Goal: Task Accomplishment & Management: Manage account settings

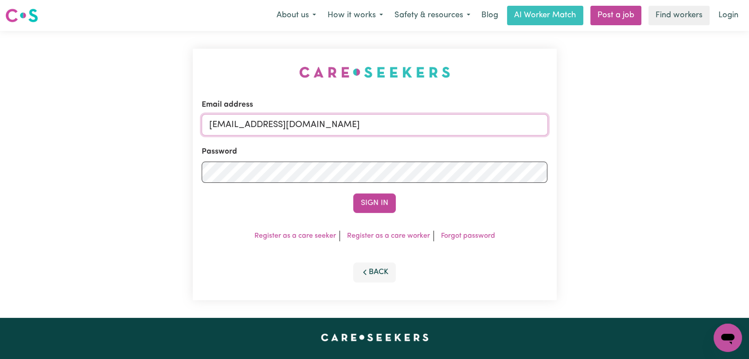
click at [401, 121] on input "onboardingcs@careseekers.com.au" at bounding box center [375, 124] width 346 height 21
drag, startPoint x: 257, startPoint y: 127, endPoint x: 394, endPoint y: 134, distance: 138.0
click at [394, 134] on input "Superuser~jakedworkin@hotmail.com" at bounding box center [375, 124] width 346 height 21
type input "Superuser~kapali.bibek009@gmail.com"
click at [368, 203] on button "Sign In" at bounding box center [374, 203] width 43 height 19
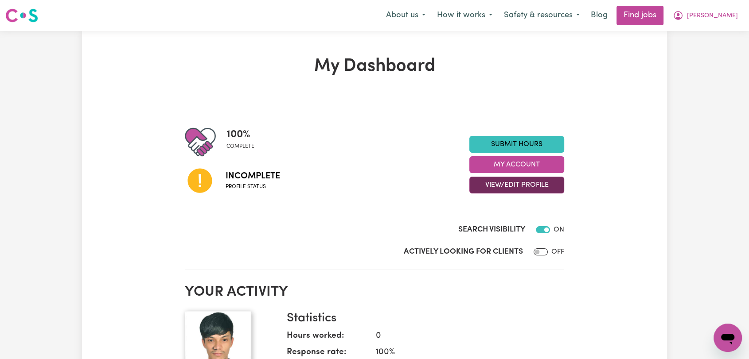
click at [517, 185] on button "View/Edit Profile" at bounding box center [516, 185] width 95 height 17
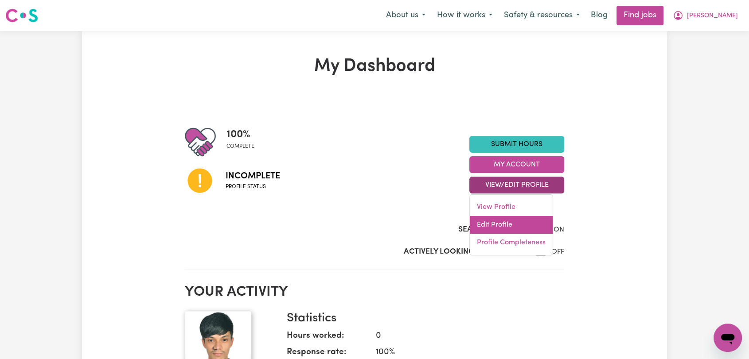
click at [517, 224] on link "Edit Profile" at bounding box center [511, 225] width 83 height 18
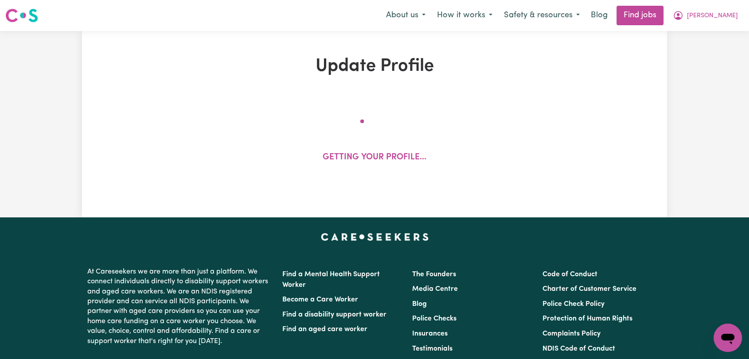
select select "male"
select select "Student Visa"
select select "Studying a healthcare related degree or qualification"
select select "50"
select select "70"
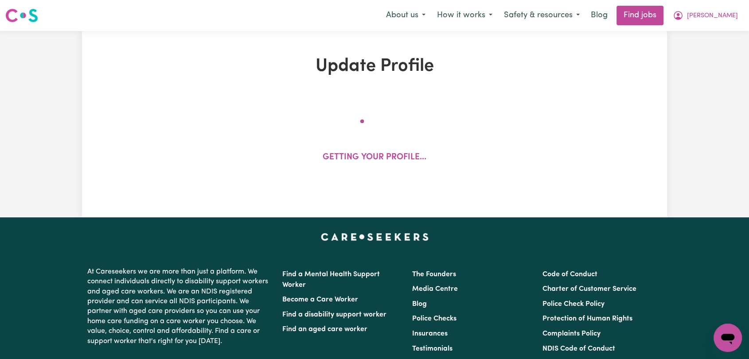
select select "85"
select select "90"
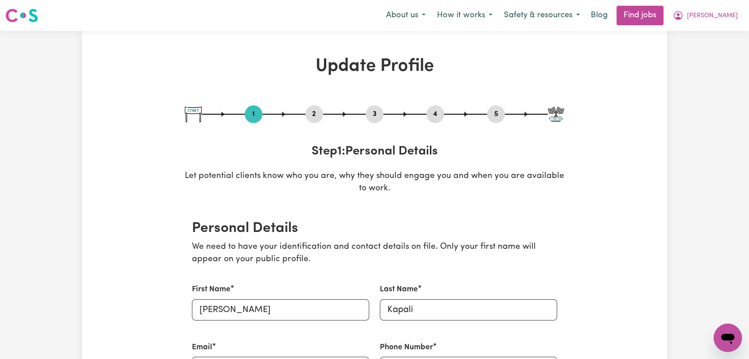
click at [319, 112] on button "2" at bounding box center [314, 115] width 18 height 12
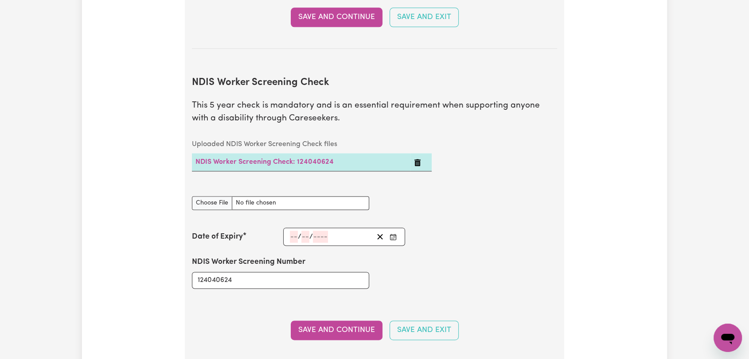
scroll to position [1379, 0]
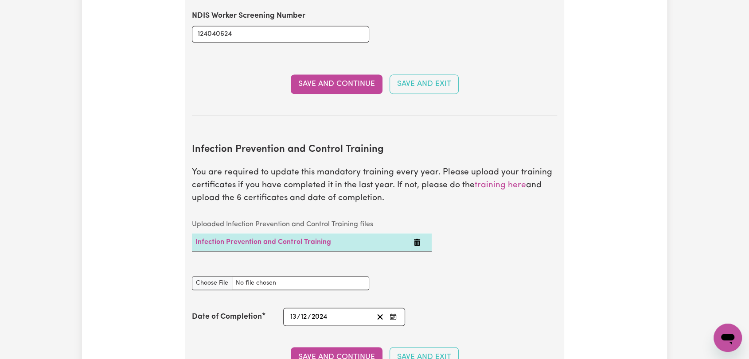
click at [419, 239] on icon "Delete Infection Prevention and Control Training" at bounding box center [417, 242] width 6 height 7
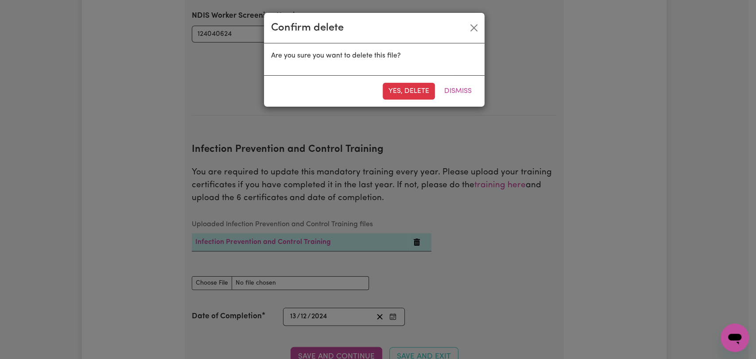
drag, startPoint x: 412, startPoint y: 94, endPoint x: 399, endPoint y: 103, distance: 15.9
click at [412, 94] on button "Yes, delete" at bounding box center [409, 91] width 52 height 17
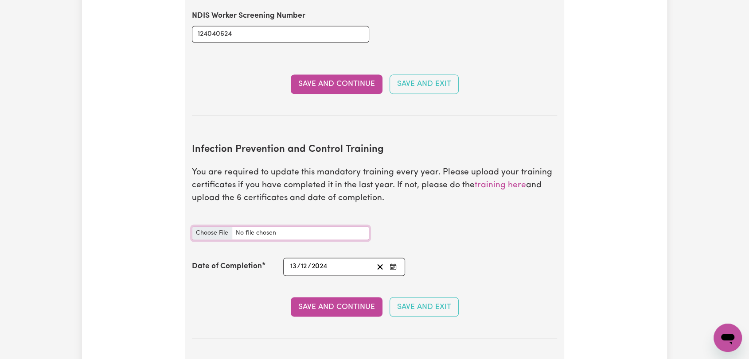
click at [209, 226] on input "Infection Prevention and Control Training document" at bounding box center [280, 233] width 177 height 14
type input "C:\fakepath\Bibek Kapali - IPC- OUTBREAKS - 14AUG25.pdf"
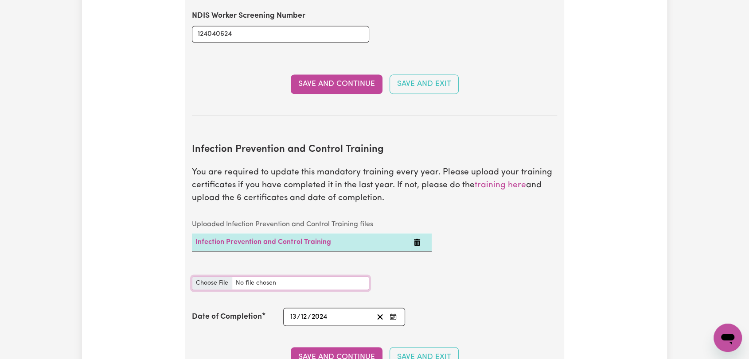
click at [206, 277] on input "Infection Prevention and Control Training document" at bounding box center [280, 284] width 177 height 14
type input "C:\fakepath\Bibek Kapali - IPC- PPE- 14AUG25.pdf"
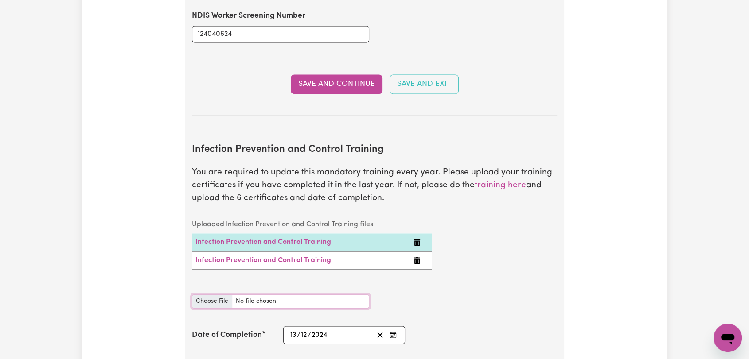
click at [214, 295] on input "Infection Prevention and Control Training document" at bounding box center [280, 302] width 177 height 14
type input "C:\fakepath\Bibek Kapali - IPC- OUTBREAKS - 14AUG25.pdf"
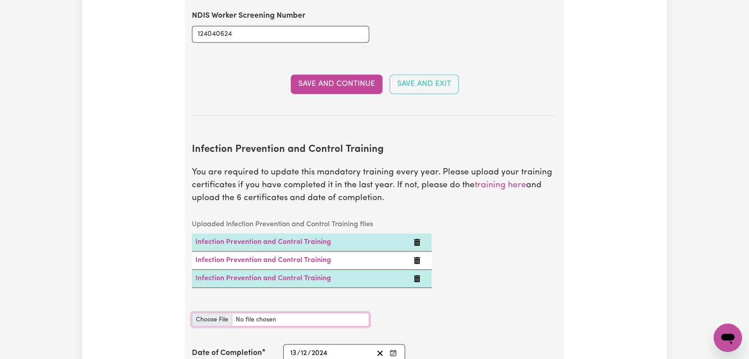
click at [206, 313] on input "Infection Prevention and Control Training document" at bounding box center [280, 320] width 177 height 14
type input "C:\fakepath\Bibek Kapali - IPC- HAND HYGIENE - 14AUG25.pdf"
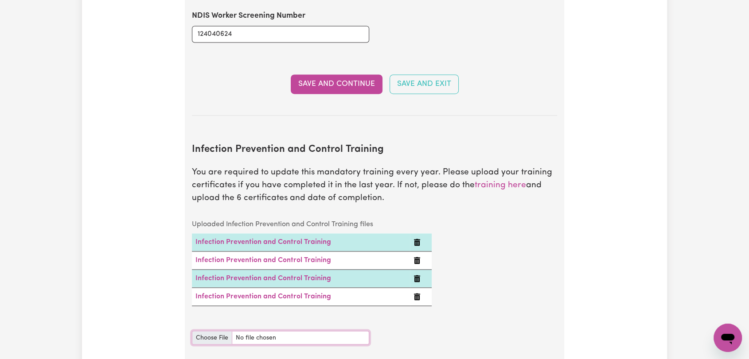
click at [206, 331] on input "Infection Prevention and Control Training document" at bounding box center [280, 338] width 177 height 14
type input "C:\fakepath\Bibek Kapali - IPC- CLEANING - 14AUG25.pdf"
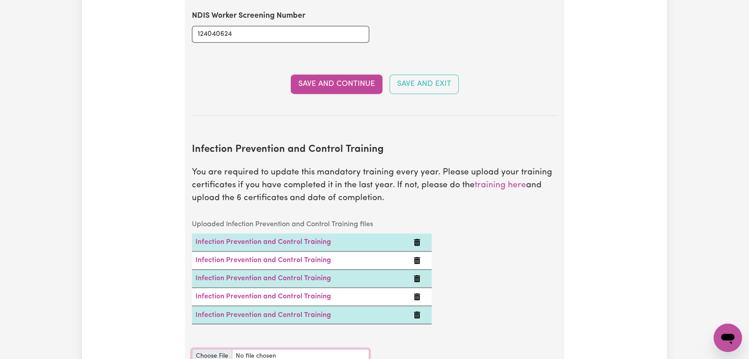
click at [209, 349] on input "Infection Prevention and Control Training document" at bounding box center [280, 356] width 177 height 14
type input "C:\fakepath\Bibek Kapali - IPC- CHAIN OF INFECTION - 14AUG25.pdf"
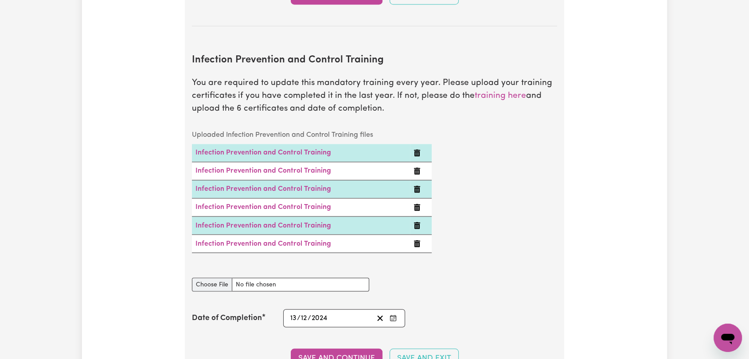
scroll to position [1477, 0]
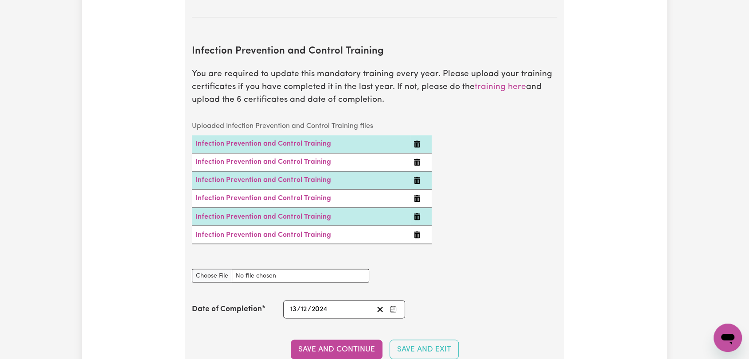
click at [397, 304] on button "Enter the Date of Completion of your Infection Prevention and Control Training" at bounding box center [393, 310] width 12 height 12
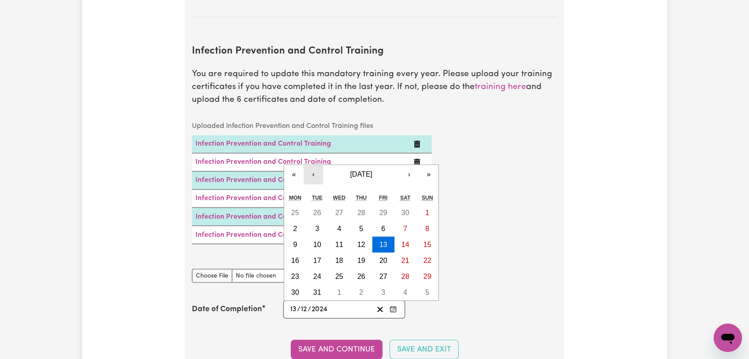
click at [316, 165] on button "‹" at bounding box center [313, 174] width 19 height 19
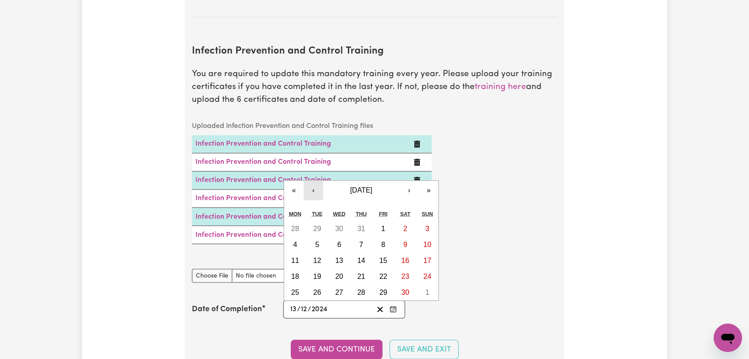
click at [316, 181] on button "‹" at bounding box center [313, 190] width 19 height 19
click at [312, 181] on button "‹" at bounding box center [313, 190] width 19 height 19
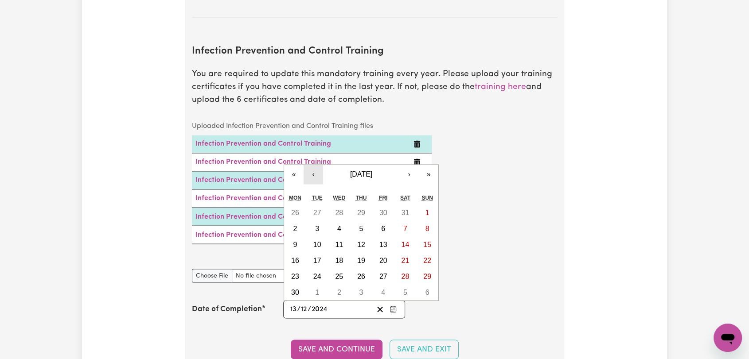
click at [312, 165] on button "‹" at bounding box center [313, 174] width 19 height 19
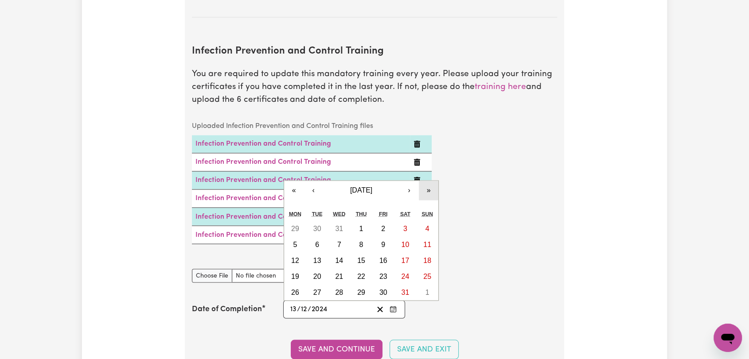
click at [425, 181] on button "»" at bounding box center [428, 190] width 19 height 19
click at [363, 257] on abbr "14" at bounding box center [361, 261] width 8 height 8
type input "2025-08-14"
type input "14"
type input "8"
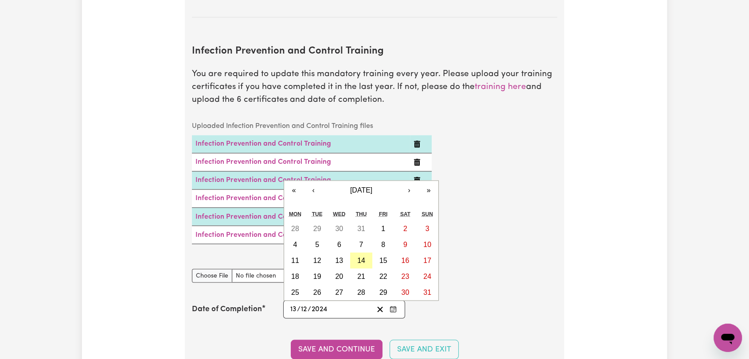
type input "2025"
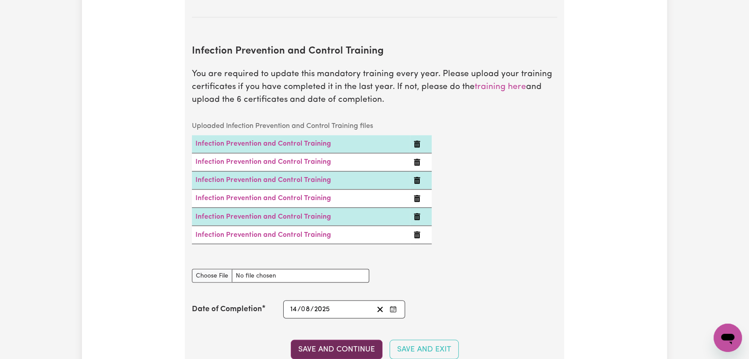
click at [314, 340] on button "Save and Continue" at bounding box center [337, 349] width 92 height 19
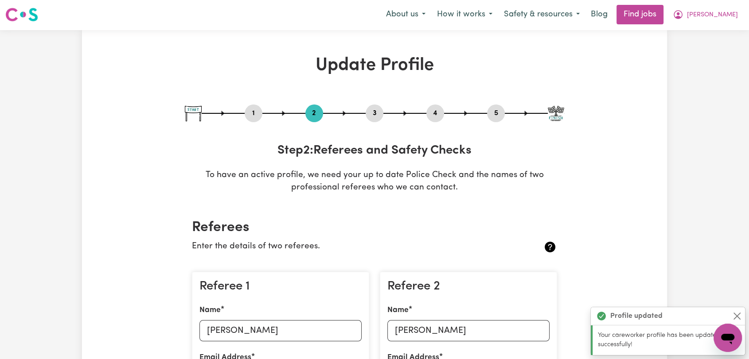
scroll to position [0, 0]
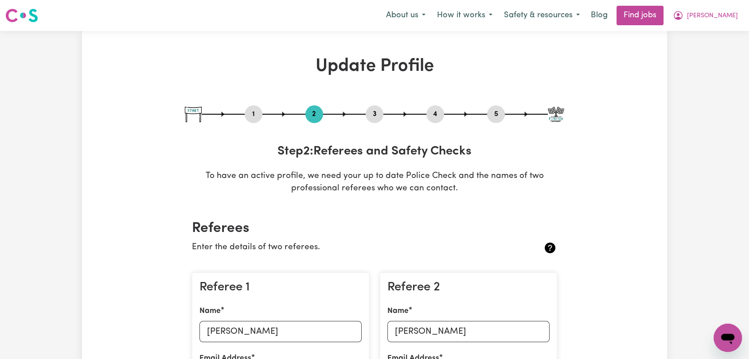
click at [374, 121] on div "3" at bounding box center [375, 114] width 18 height 18
click at [374, 117] on button "3" at bounding box center [375, 115] width 18 height 12
select select "2023"
select select "2025"
select select "2023"
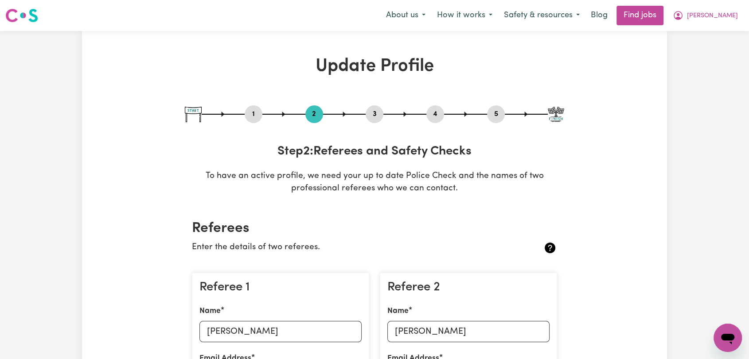
select select "2024"
select select "2023"
select select "2024"
select select "Certificate III (Individual Support)"
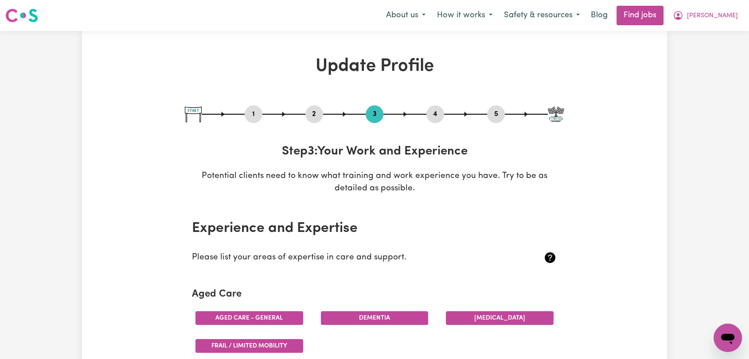
click at [431, 113] on button "4" at bounding box center [435, 115] width 18 height 12
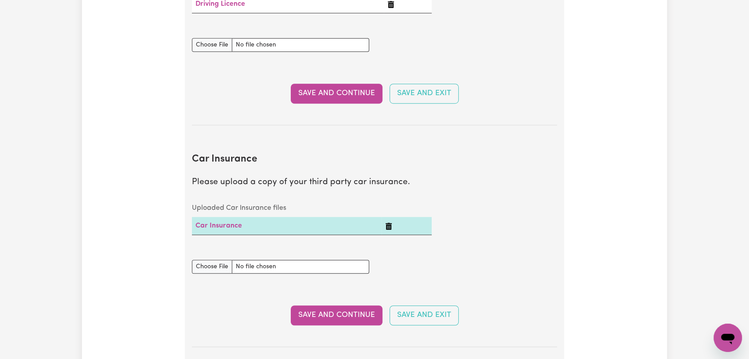
scroll to position [492, 0]
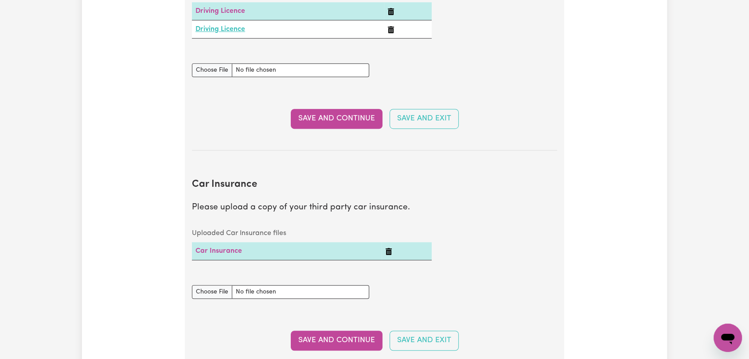
click at [222, 30] on link "Driving Licence" at bounding box center [220, 29] width 50 height 7
click at [233, 12] on link "Driving Licence" at bounding box center [220, 11] width 50 height 7
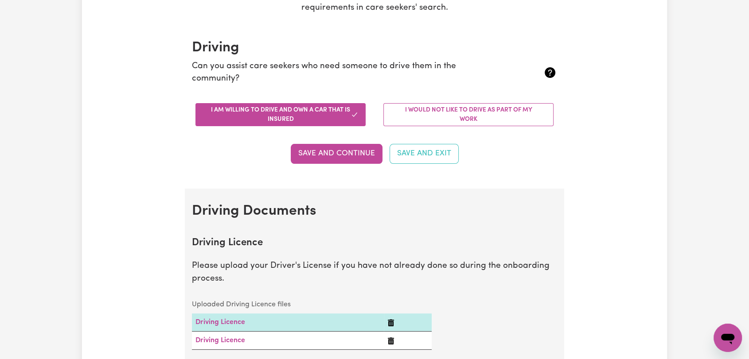
scroll to position [98, 0]
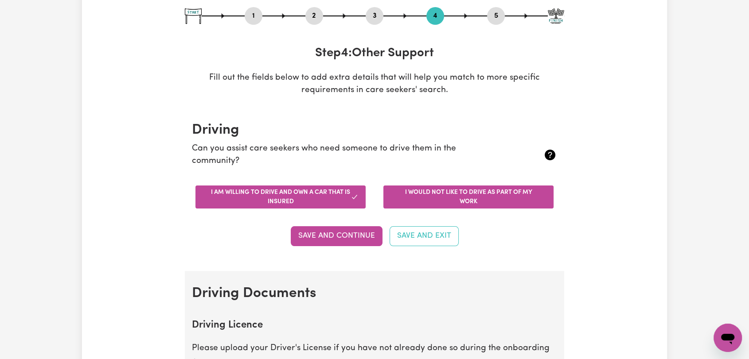
click at [474, 196] on button "I would not like to drive as part of my work" at bounding box center [468, 197] width 170 height 23
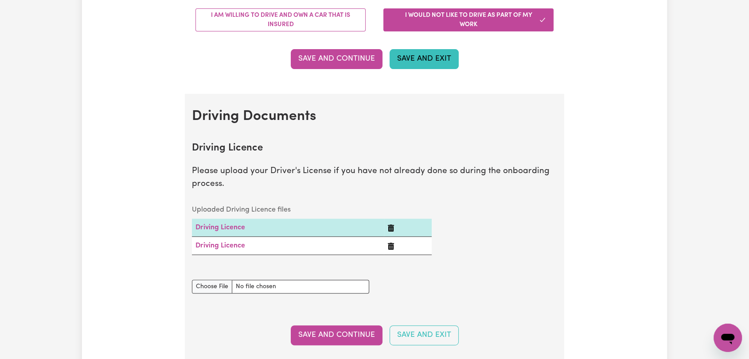
scroll to position [295, 0]
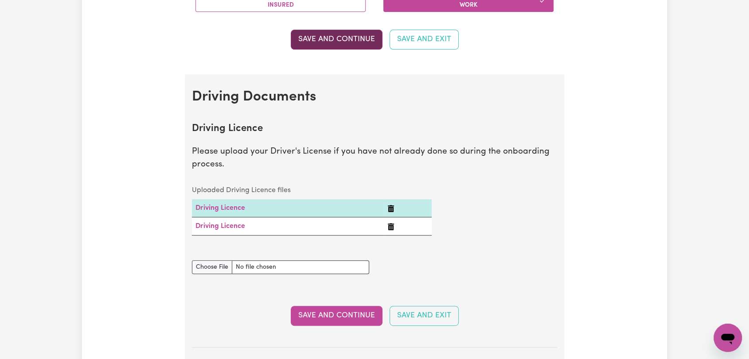
click at [318, 39] on button "Save and Continue" at bounding box center [337, 39] width 92 height 19
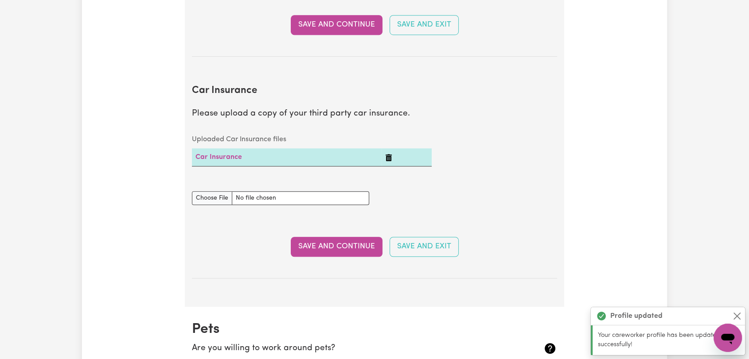
scroll to position [601, 0]
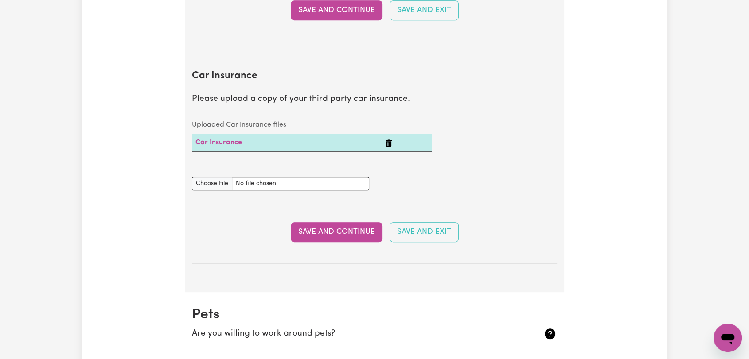
click at [389, 144] on icon "Delete Car Insurance" at bounding box center [389, 143] width 6 height 7
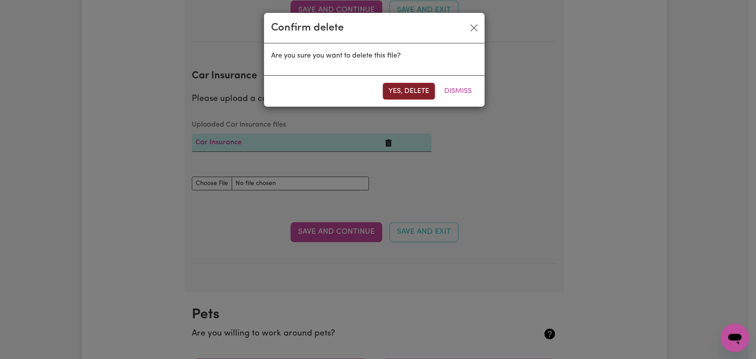
click at [397, 91] on button "Yes, delete" at bounding box center [409, 91] width 52 height 17
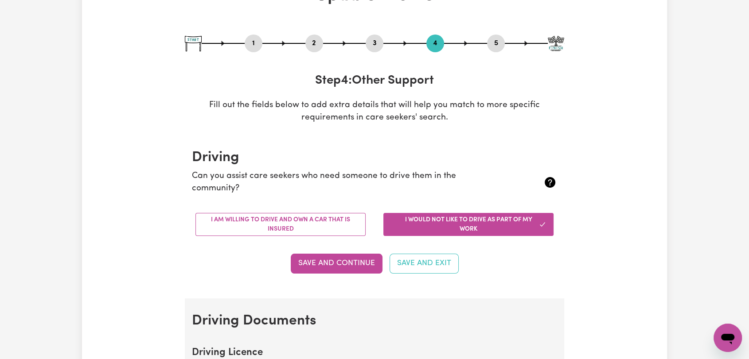
scroll to position [0, 0]
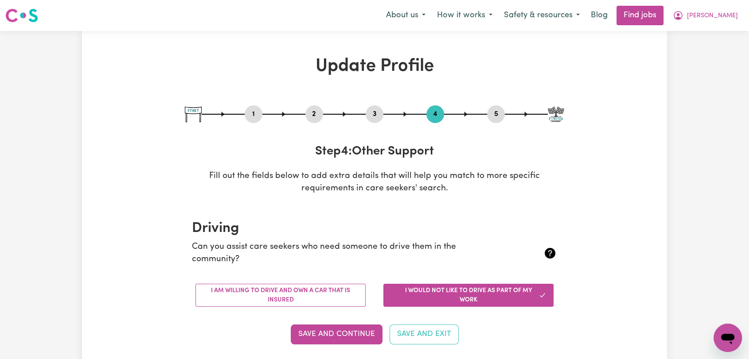
click at [492, 111] on button "5" at bounding box center [496, 115] width 18 height 12
select select "I am providing services privately on my own"
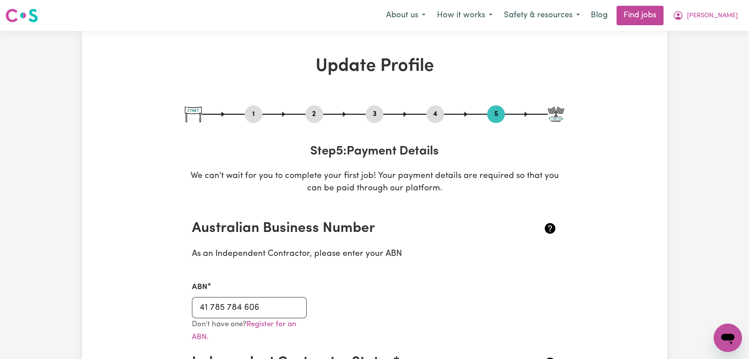
click at [308, 115] on button "2" at bounding box center [314, 115] width 18 height 12
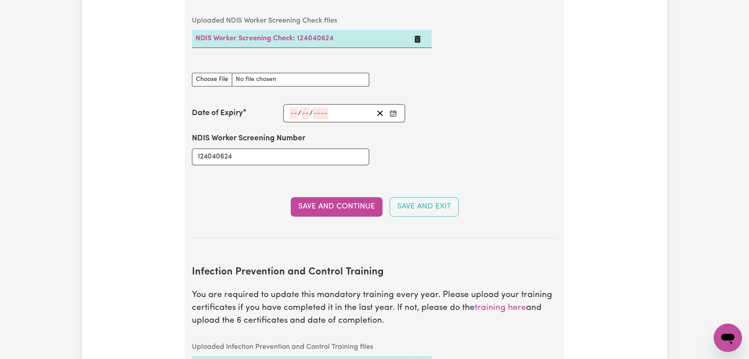
scroll to position [1299, 0]
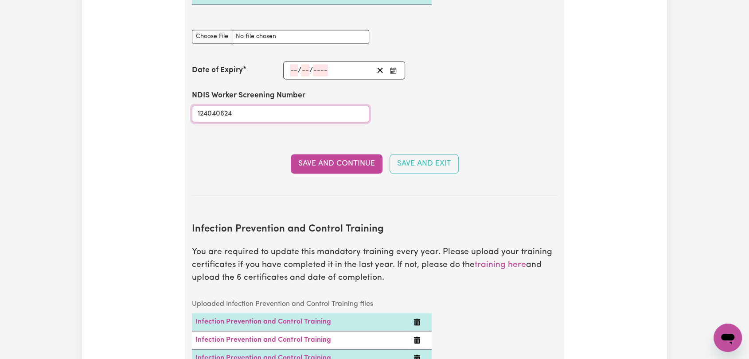
click at [220, 105] on input "124040624" at bounding box center [280, 113] width 177 height 17
type input "12404624"
drag, startPoint x: 318, startPoint y: 151, endPoint x: 306, endPoint y: 137, distance: 18.5
click at [316, 154] on button "Save and Continue" at bounding box center [337, 163] width 92 height 19
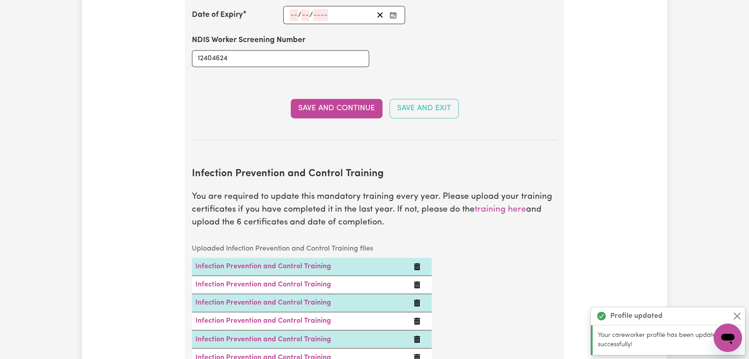
scroll to position [1298, 0]
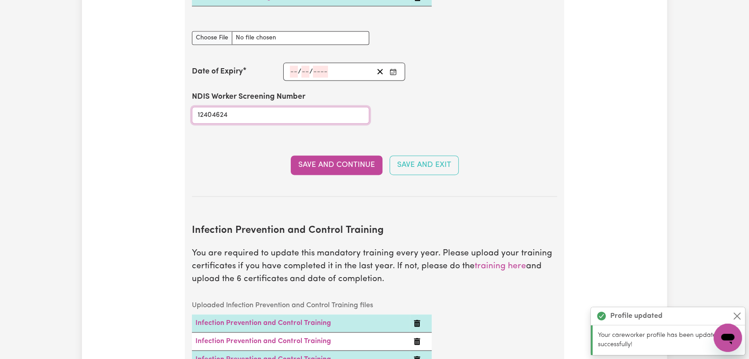
click at [214, 107] on input "12404624" at bounding box center [280, 115] width 177 height 17
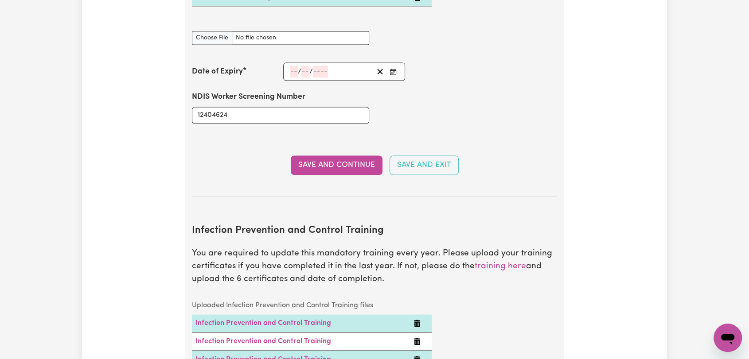
click at [290, 62] on div "/ /" at bounding box center [344, 71] width 122 height 18
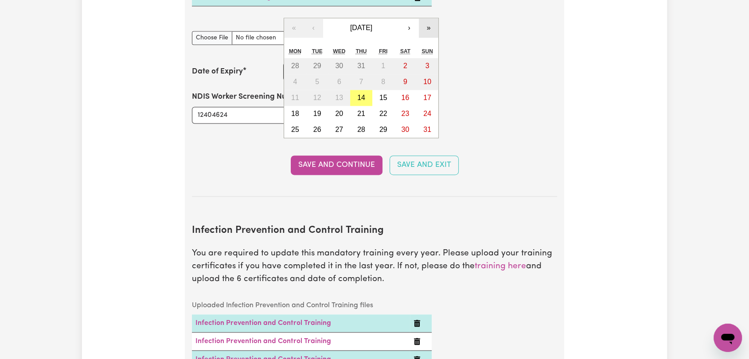
click at [427, 18] on button "»" at bounding box center [428, 27] width 19 height 19
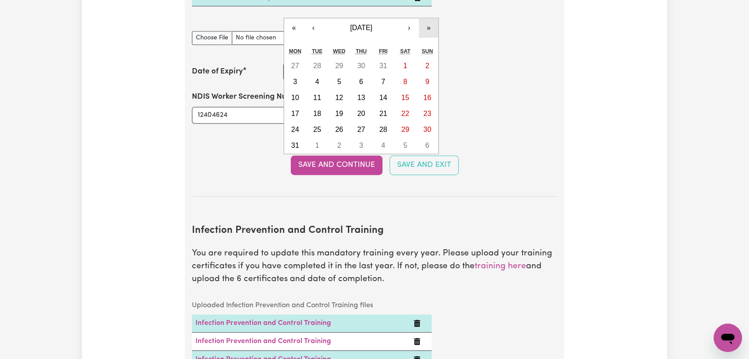
click at [427, 18] on button "»" at bounding box center [428, 27] width 19 height 19
click at [313, 18] on button "‹" at bounding box center [313, 27] width 19 height 19
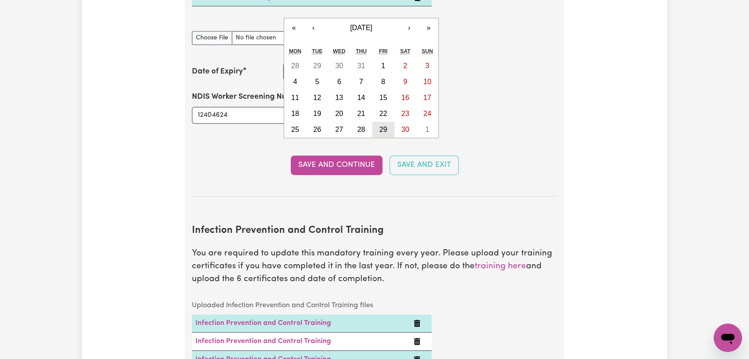
click at [386, 126] on abbr "29" at bounding box center [383, 130] width 8 height 8
type input "2029-06-29"
type input "29"
type input "6"
type input "2029"
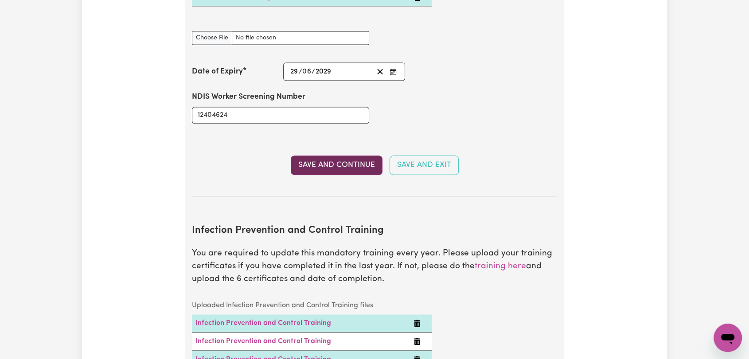
click at [337, 156] on button "Save and Continue" at bounding box center [337, 165] width 92 height 19
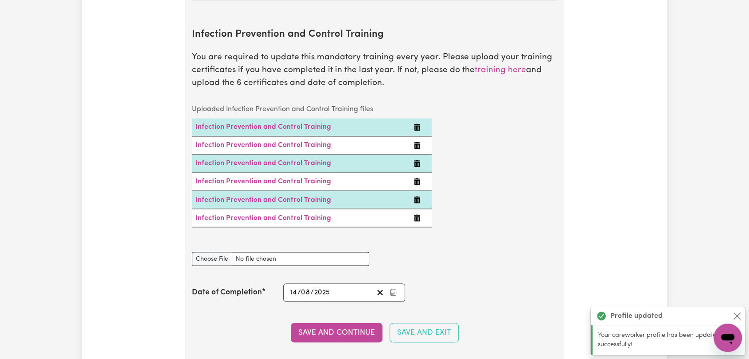
scroll to position [1494, 0]
